Goal: Information Seeking & Learning: Learn about a topic

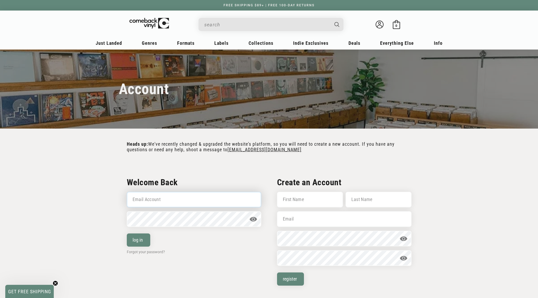
type input "brian@tweexmusic.com"
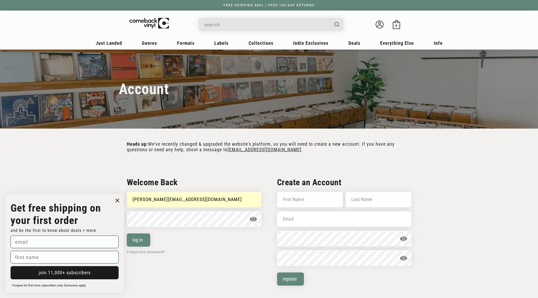
click at [235, 22] on input "When autocomplete results are available use up and down arrows to review and en…" at bounding box center [266, 24] width 125 height 11
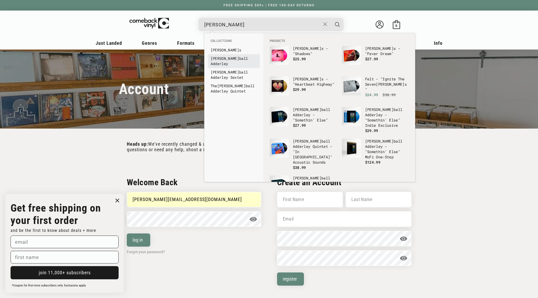
type input "cannon"
click at [218, 59] on b "Cannon" at bounding box center [225, 58] width 28 height 5
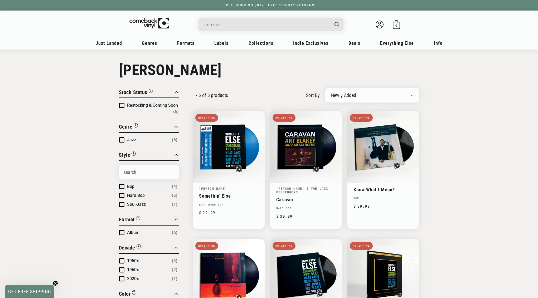
click at [231, 23] on input "When autocomplete results are available use up and down arrows to review and en…" at bounding box center [266, 24] width 125 height 11
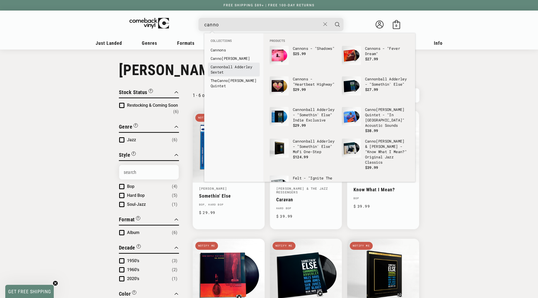
type input "canno"
click at [235, 67] on link "Canno nball Adderley Sextet" at bounding box center [234, 69] width 46 height 11
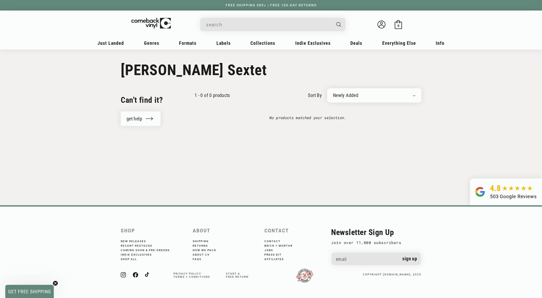
click at [236, 24] on input "When autocomplete results are available use up and down arrows to review and en…" at bounding box center [268, 24] width 125 height 11
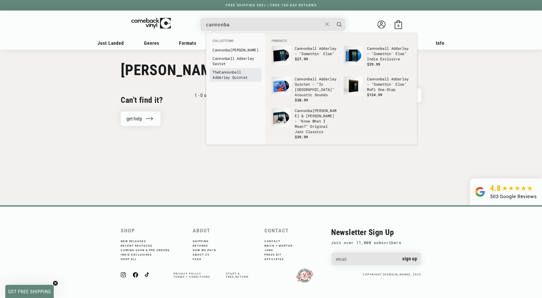
type input "cannonba"
click at [217, 73] on link "The Cannonba ll Adderley Quintet" at bounding box center [235, 75] width 46 height 11
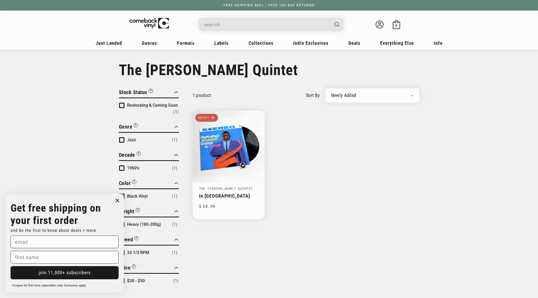
click at [252, 27] on input "When autocomplete results are available use up and down arrows to review and en…" at bounding box center [266, 24] width 125 height 11
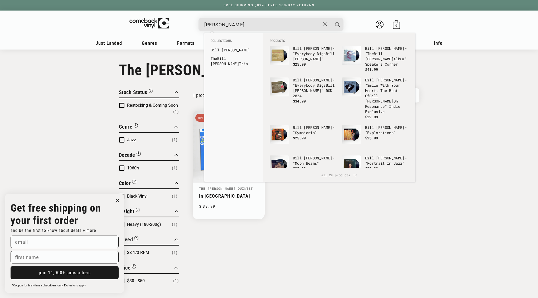
type input "[PERSON_NAME]"
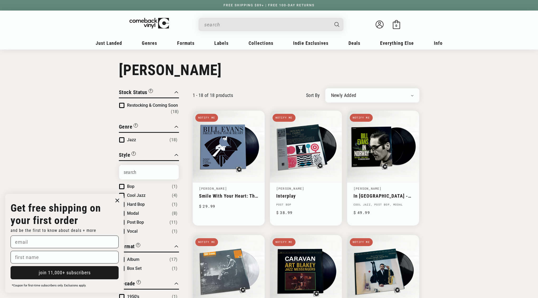
click at [117, 200] on icon "Close dialog" at bounding box center [117, 200] width 3 height 3
